Goal: Task Accomplishment & Management: Use online tool/utility

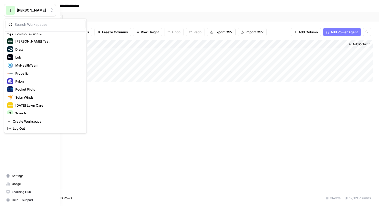
scroll to position [91, 0]
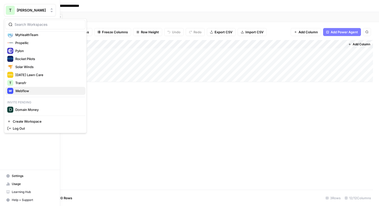
click at [19, 92] on span "Webflow" at bounding box center [48, 91] width 66 height 5
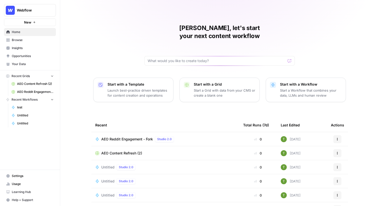
click at [17, 47] on span "Insights" at bounding box center [33, 48] width 42 height 5
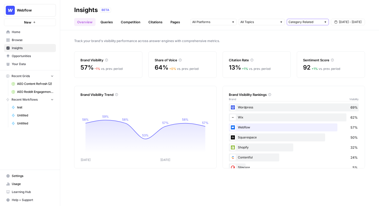
click at [312, 22] on input "text" at bounding box center [305, 22] width 33 height 5
type input "Category Related"
click at [271, 24] on input "text" at bounding box center [259, 22] width 37 height 5
click at [209, 25] on div at bounding box center [214, 22] width 46 height 7
click at [140, 9] on div "BETA" at bounding box center [232, 10] width 265 height 5
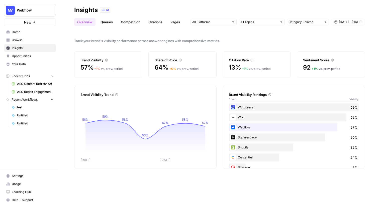
click at [16, 56] on span "Opportunities" at bounding box center [33, 56] width 42 height 5
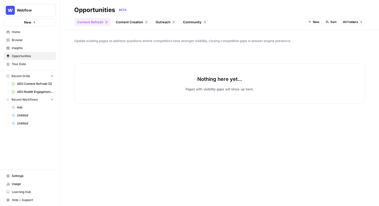
click at [356, 22] on span "All Folders" at bounding box center [350, 22] width 15 height 5
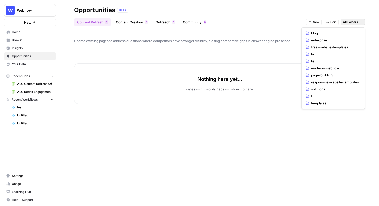
click at [332, 23] on span "Sort" at bounding box center [334, 22] width 6 height 5
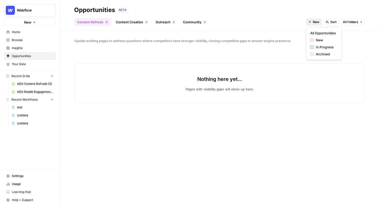
click at [313, 24] on button "New" at bounding box center [314, 22] width 16 height 7
click at [328, 47] on span "In Progress" at bounding box center [326, 47] width 20 height 5
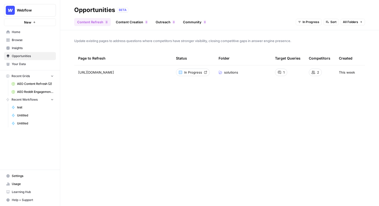
click at [312, 21] on span "In Progress" at bounding box center [311, 22] width 17 height 5
click at [310, 56] on span "Archived" at bounding box center [316, 54] width 20 height 5
click at [314, 21] on span "Archived" at bounding box center [312, 22] width 13 height 5
click at [314, 46] on span "In Progress" at bounding box center [319, 47] width 20 height 5
click at [27, 3] on div "Webflow New" at bounding box center [30, 13] width 60 height 26
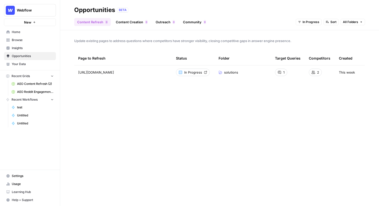
click at [24, 8] on span "Webflow" at bounding box center [32, 10] width 30 height 5
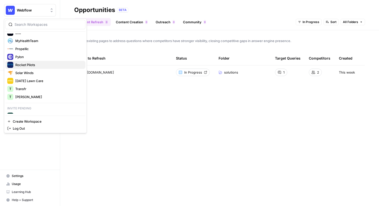
scroll to position [88, 0]
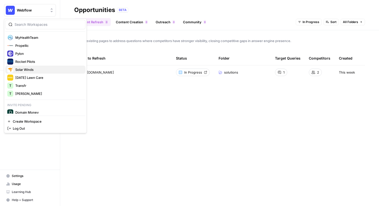
click at [26, 71] on span "Solar Winds" at bounding box center [48, 69] width 66 height 5
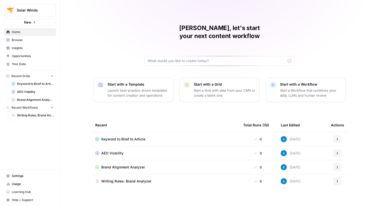
click at [13, 49] on span "Insights" at bounding box center [33, 48] width 42 height 5
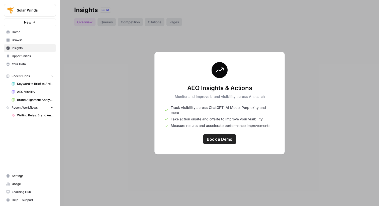
click at [27, 13] on button "Solar Winds" at bounding box center [30, 10] width 52 height 13
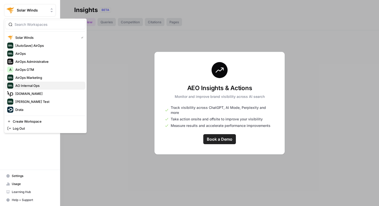
scroll to position [91, 0]
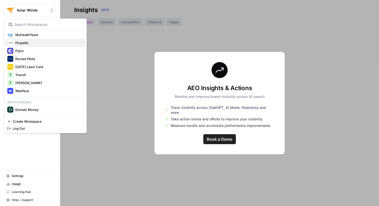
click at [26, 44] on span "Propellic" at bounding box center [48, 42] width 66 height 5
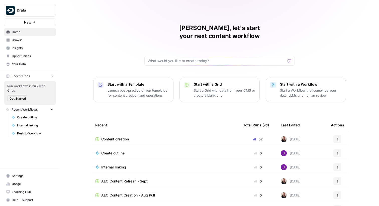
click at [12, 47] on span "Insights" at bounding box center [33, 48] width 42 height 5
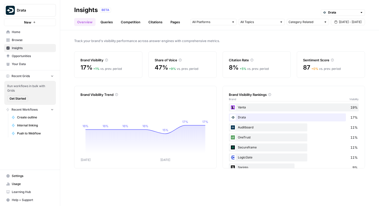
click at [15, 57] on span "Opportunities" at bounding box center [33, 56] width 42 height 5
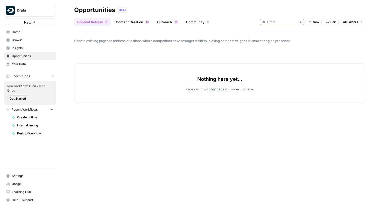
click at [274, 20] on input "text" at bounding box center [282, 22] width 30 height 5
type input "Drata"
click at [315, 23] on span "New" at bounding box center [316, 22] width 7 height 5
click at [321, 49] on span "In Progress" at bounding box center [326, 47] width 20 height 5
click at [311, 23] on span "In Progress" at bounding box center [311, 22] width 17 height 5
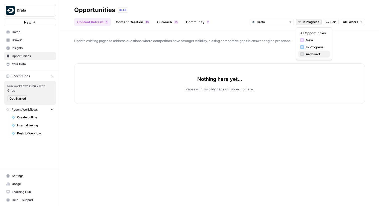
click at [314, 55] on span "Archived" at bounding box center [316, 54] width 20 height 5
click at [305, 22] on button "Archived" at bounding box center [311, 22] width 22 height 7
click at [314, 39] on span "New" at bounding box center [319, 40] width 20 height 5
click at [332, 24] on span "Sort" at bounding box center [334, 22] width 6 height 5
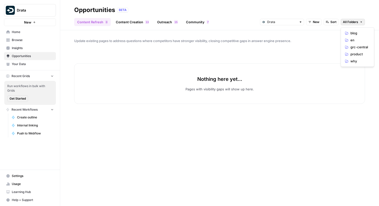
click at [358, 25] on button "All Folders" at bounding box center [353, 22] width 24 height 7
click at [233, 24] on div "Content Refresh 0 Content Creation 3 1 Outreach 5 1 Community 7 Drata New Sort …" at bounding box center [219, 20] width 291 height 12
click at [19, 40] on span "Browse" at bounding box center [33, 40] width 42 height 5
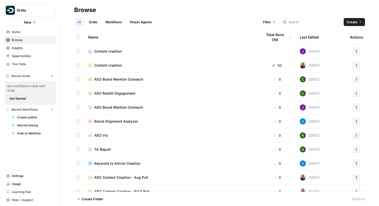
click at [21, 10] on span "Drata" at bounding box center [32, 10] width 30 height 5
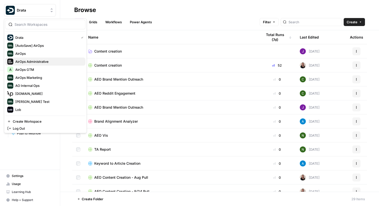
scroll to position [91, 0]
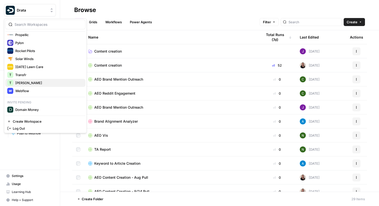
click at [18, 83] on span "Travis Demo" at bounding box center [48, 83] width 66 height 5
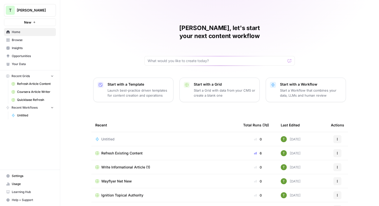
click at [118, 165] on span "Write Informational Article (1)" at bounding box center [125, 167] width 49 height 5
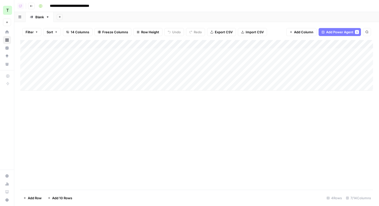
click at [170, 45] on div "Add Column" at bounding box center [196, 65] width 353 height 51
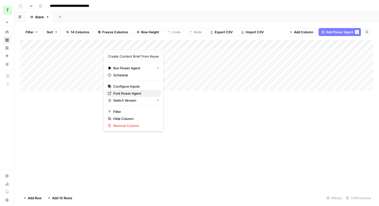
click at [115, 92] on span "Fork Power Agent" at bounding box center [135, 93] width 44 height 5
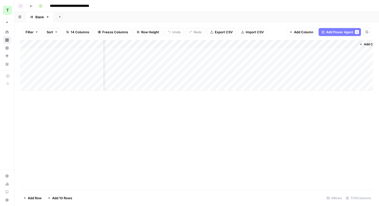
scroll to position [0, 111]
click at [357, 44] on span "Add Column" at bounding box center [362, 44] width 18 height 5
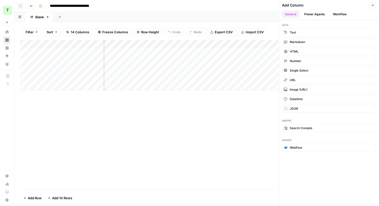
click at [373, 7] on icon "button" at bounding box center [372, 5] width 3 height 3
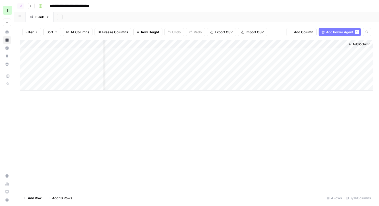
scroll to position [0, 0]
click at [129, 16] on div "Add Sheet" at bounding box center [217, 17] width 326 height 10
click at [118, 18] on div "Add Sheet" at bounding box center [217, 17] width 326 height 10
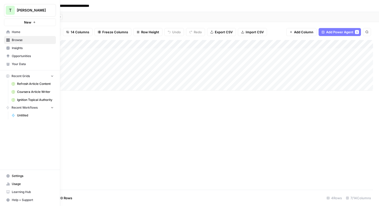
click at [12, 48] on span "Insights" at bounding box center [33, 48] width 42 height 5
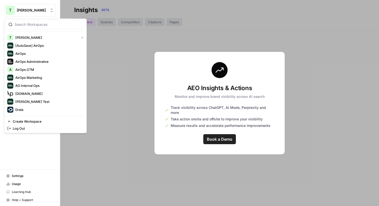
click at [26, 14] on button "T Travis Demo" at bounding box center [30, 10] width 52 height 13
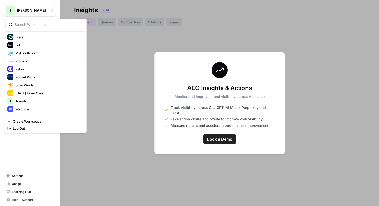
scroll to position [76, 0]
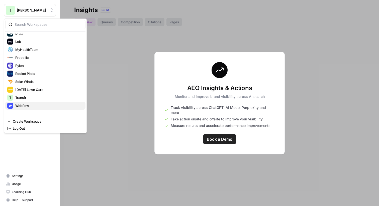
click at [23, 105] on span "Webflow" at bounding box center [48, 105] width 66 height 5
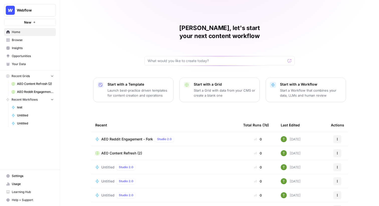
click at [19, 47] on span "Insights" at bounding box center [33, 48] width 42 height 5
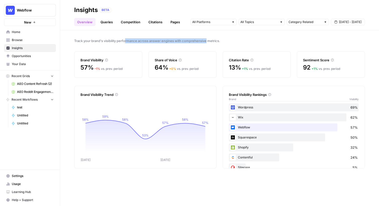
drag, startPoint x: 126, startPoint y: 42, endPoint x: 206, endPoint y: 43, distance: 80.5
click at [206, 43] on span "Track your brand's visibility performance across answer engines with comprehens…" at bounding box center [219, 40] width 291 height 5
click at [150, 8] on div "BETA" at bounding box center [232, 10] width 265 height 5
drag, startPoint x: 73, startPoint y: 41, endPoint x: 149, endPoint y: 40, distance: 75.7
click at [149, 40] on div "Track your brand's visibility performance across answer engines with comprehens…" at bounding box center [219, 118] width 319 height 176
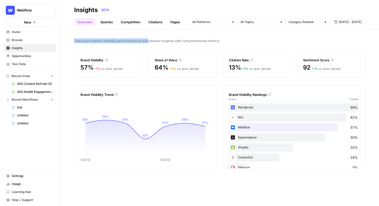
click at [72, 40] on div "Track your brand's visibility performance across answer engines with comprehens…" at bounding box center [219, 118] width 319 height 176
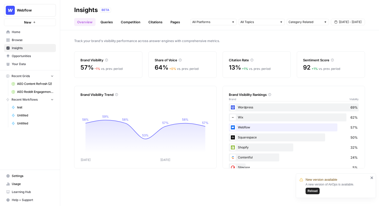
click at [312, 191] on span "Reload" at bounding box center [313, 191] width 10 height 5
click at [373, 178] on icon "close" at bounding box center [372, 178] width 4 height 4
click at [65, 22] on header "Insights BETA Overview Queries Competition Citations Pages Category Related [DA…" at bounding box center [219, 15] width 319 height 30
